Goal: Information Seeking & Learning: Learn about a topic

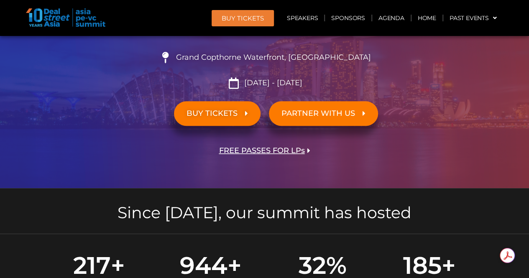
scroll to position [46, 0]
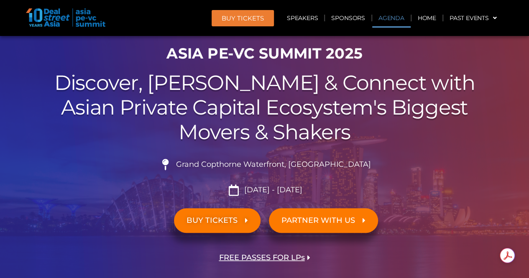
click at [390, 14] on link "Agenda" at bounding box center [391, 17] width 38 height 19
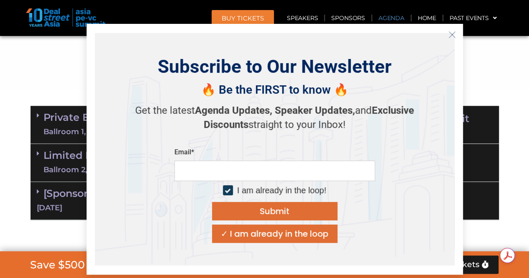
scroll to position [450, 0]
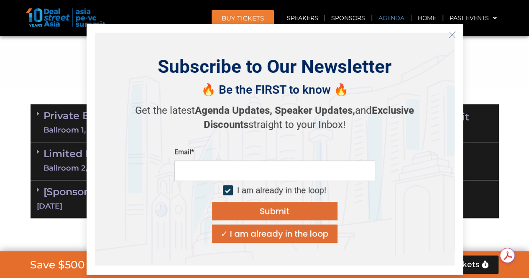
click at [450, 38] on icon "Close" at bounding box center [452, 35] width 8 height 8
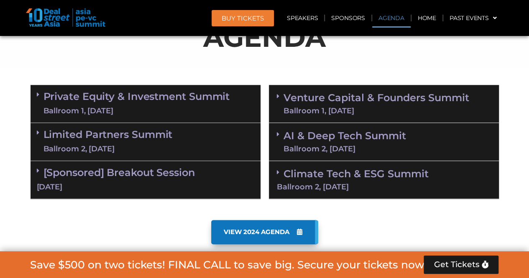
scroll to position [470, 0]
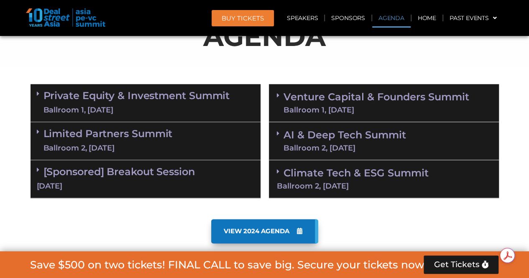
click at [405, 175] on link "Climate Tech & ESG Summit Ballroom 2, [DATE]" at bounding box center [384, 178] width 214 height 23
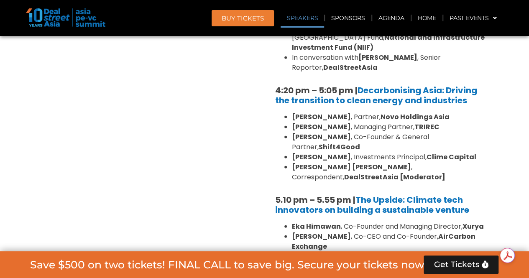
scroll to position [1066, 0]
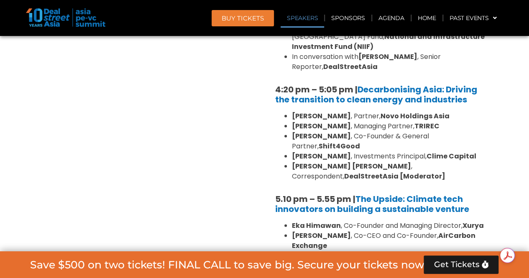
click at [353, 231] on li "[PERSON_NAME] , Co-CEO and Co-Founder, AirCarbon Exchange" at bounding box center [392, 241] width 201 height 20
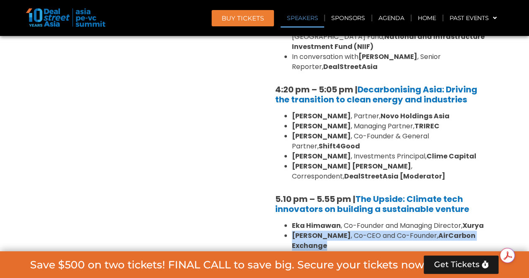
click at [353, 231] on li "[PERSON_NAME] , Co-CEO and Co-Founder, AirCarbon Exchange" at bounding box center [392, 241] width 201 height 20
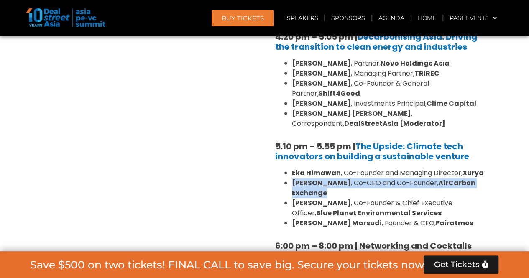
scroll to position [1120, 0]
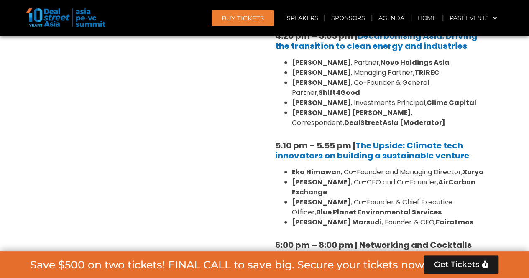
click at [337, 207] on strong "Blue Planet Environmental Services" at bounding box center [378, 212] width 125 height 10
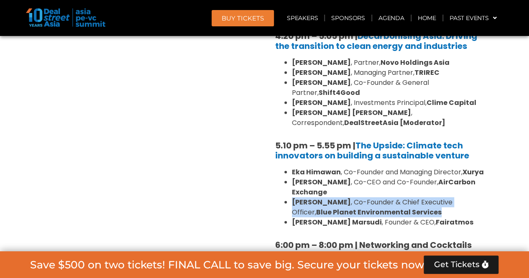
click at [337, 207] on strong "Blue Planet Environmental Services" at bounding box center [378, 212] width 125 height 10
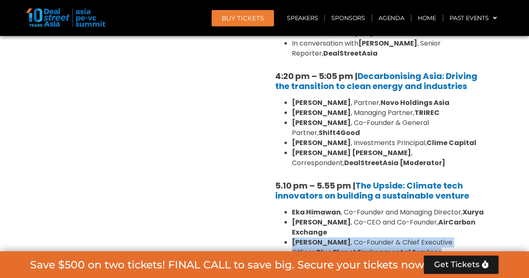
scroll to position [1074, 0]
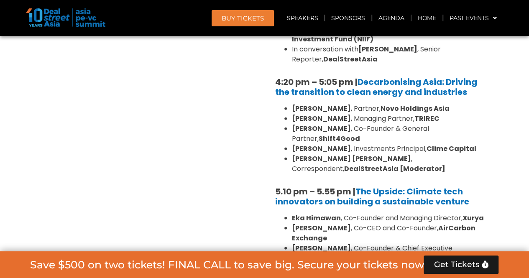
click at [311, 223] on strong "[PERSON_NAME]" at bounding box center [321, 228] width 59 height 10
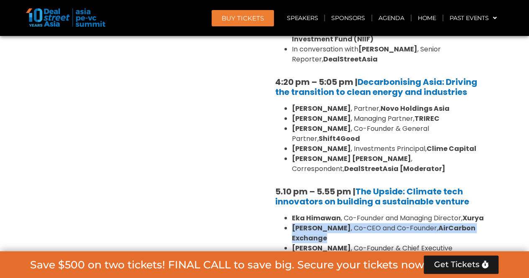
click at [311, 223] on strong "[PERSON_NAME]" at bounding box center [321, 228] width 59 height 10
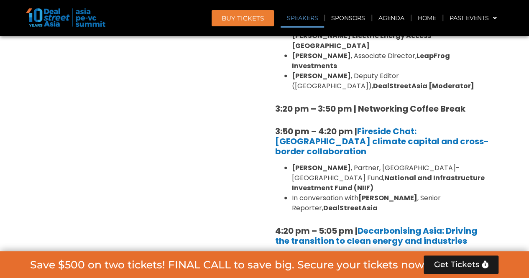
scroll to position [926, 0]
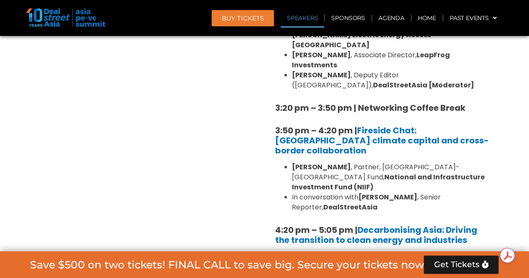
click at [322, 262] on b "[PERSON_NAME]" at bounding box center [321, 267] width 59 height 10
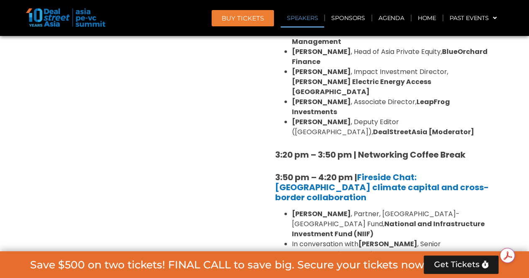
scroll to position [877, 0]
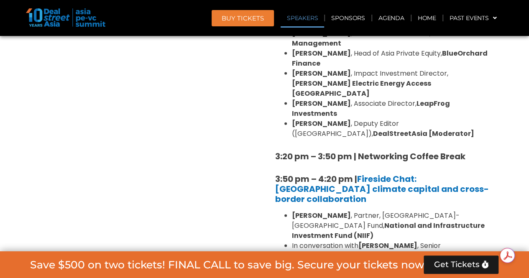
click at [339, 211] on b "[PERSON_NAME]" at bounding box center [321, 216] width 59 height 10
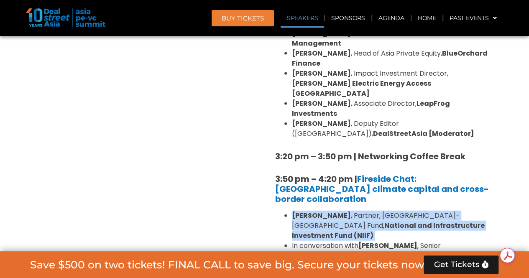
click at [339, 211] on b "[PERSON_NAME]" at bounding box center [321, 216] width 59 height 10
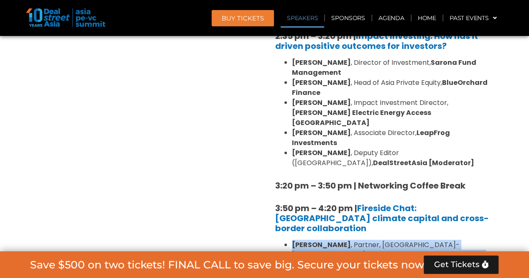
scroll to position [847, 0]
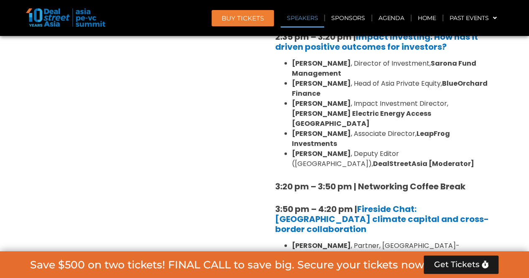
click at [362, 181] on strong "3:20 pm – 3:50 pm | Networking Coffee Break" at bounding box center [370, 187] width 190 height 12
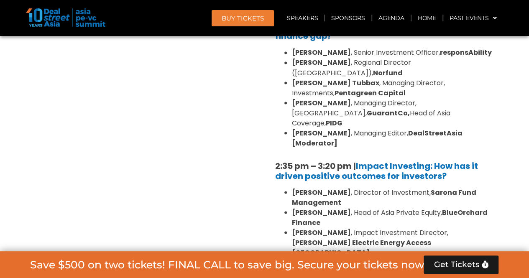
scroll to position [708, 0]
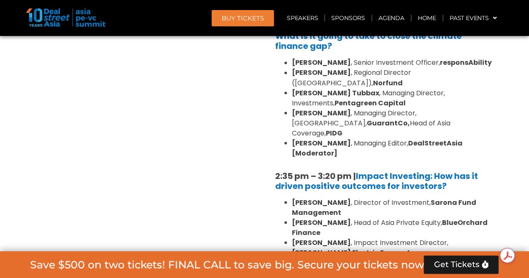
click at [339, 197] on li "[PERSON_NAME] , Director of Investment, Sarona Fund Management" at bounding box center [392, 207] width 201 height 20
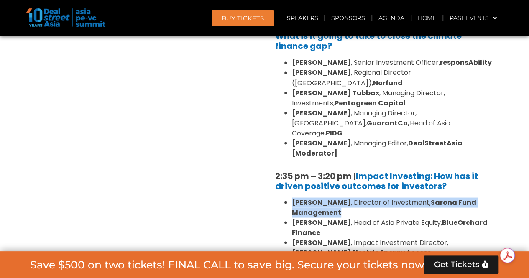
click at [339, 197] on li "[PERSON_NAME] , Director of Investment, Sarona Fund Management" at bounding box center [392, 207] width 201 height 20
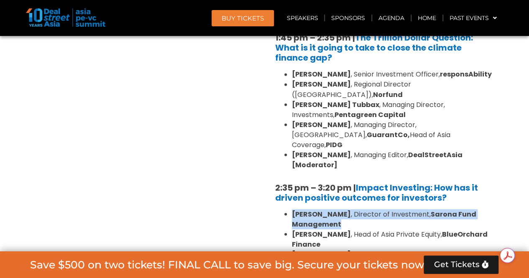
scroll to position [697, 0]
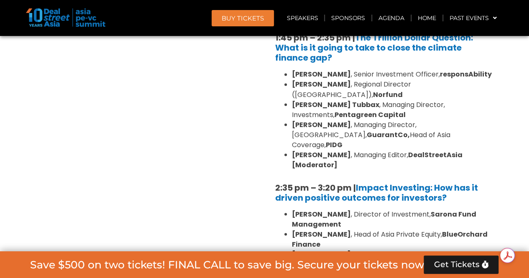
click at [348, 229] on li "[PERSON_NAME] , Head of Asia Private Equity, BlueOrchard Finance" at bounding box center [392, 239] width 201 height 20
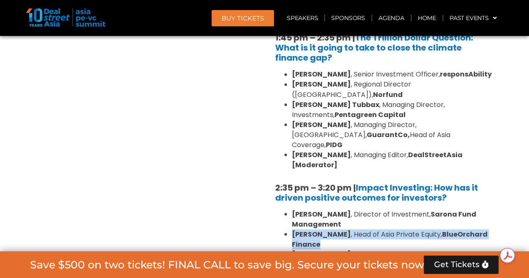
click at [348, 229] on li "[PERSON_NAME] , Head of Asia Private Equity, BlueOrchard Finance" at bounding box center [392, 239] width 201 height 20
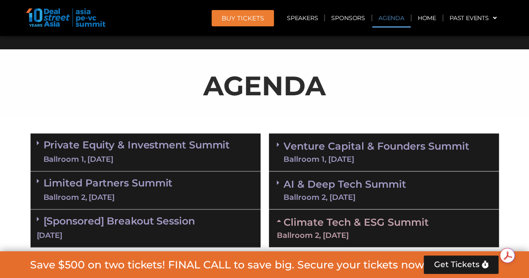
scroll to position [420, 0]
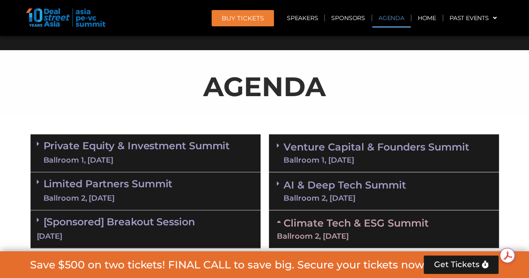
click at [148, 142] on link "Private Equity & Investment Summit Ballroom 1, [DATE]" at bounding box center [136, 153] width 187 height 25
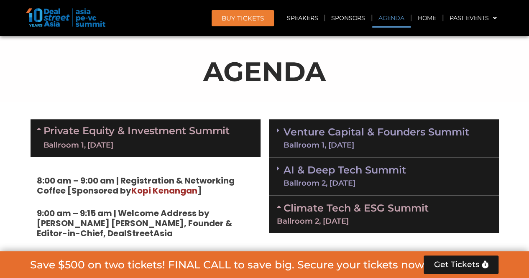
scroll to position [419, 0]
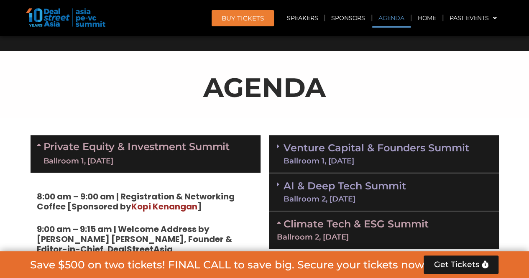
click at [150, 156] on div "Ballroom 1, [DATE]" at bounding box center [136, 161] width 187 height 10
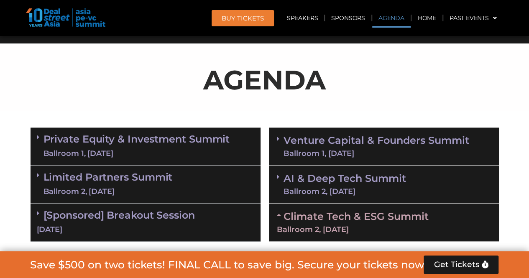
scroll to position [427, 0]
click at [138, 142] on link "Private Equity & Investment Summit Ballroom 1, [DATE]" at bounding box center [136, 146] width 187 height 25
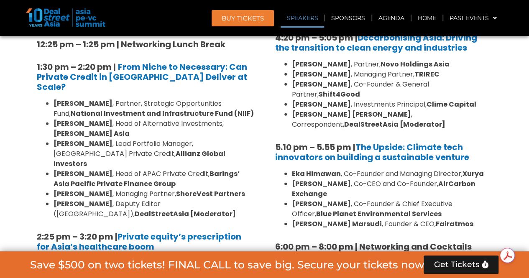
scroll to position [1056, 0]
